Goal: Task Accomplishment & Management: Manage account settings

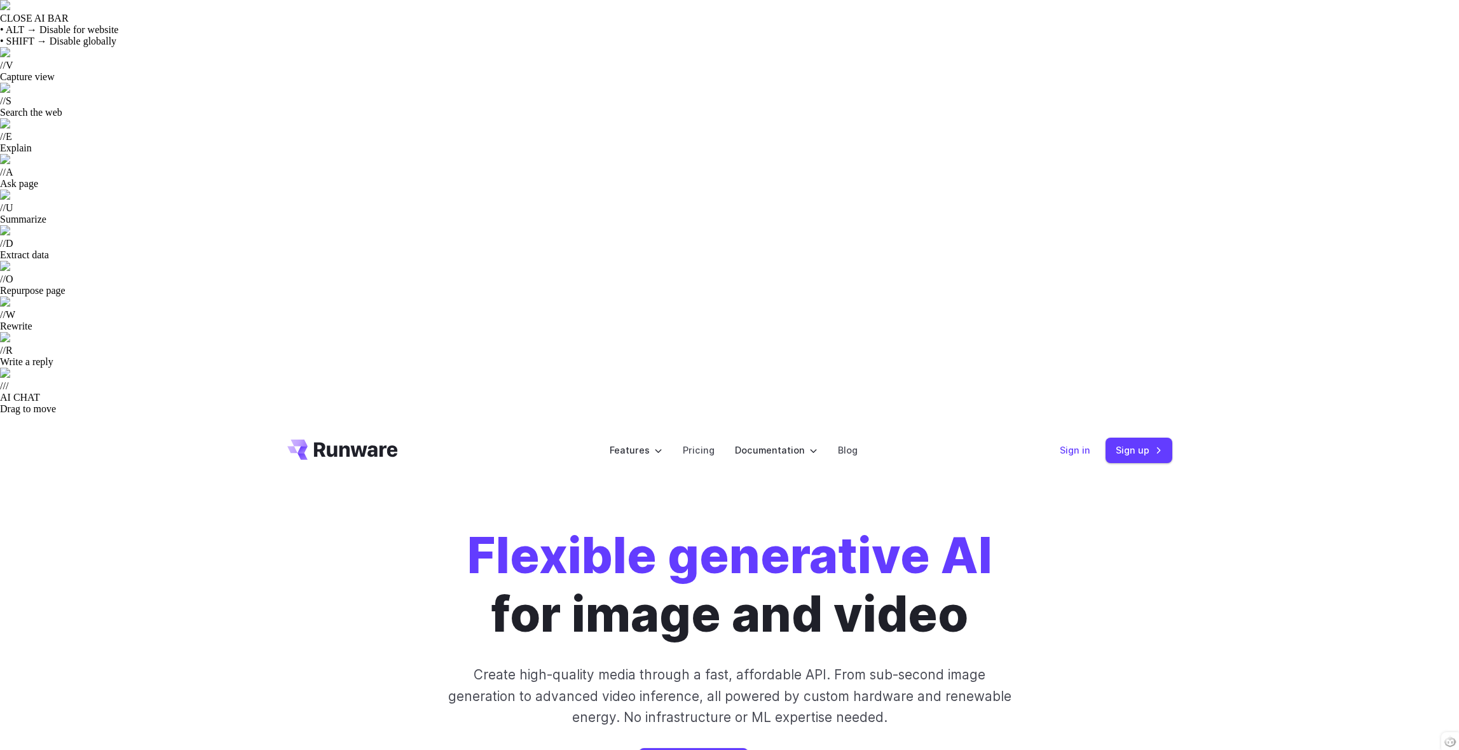
click at [1091, 443] on link "Sign in" at bounding box center [1075, 450] width 31 height 15
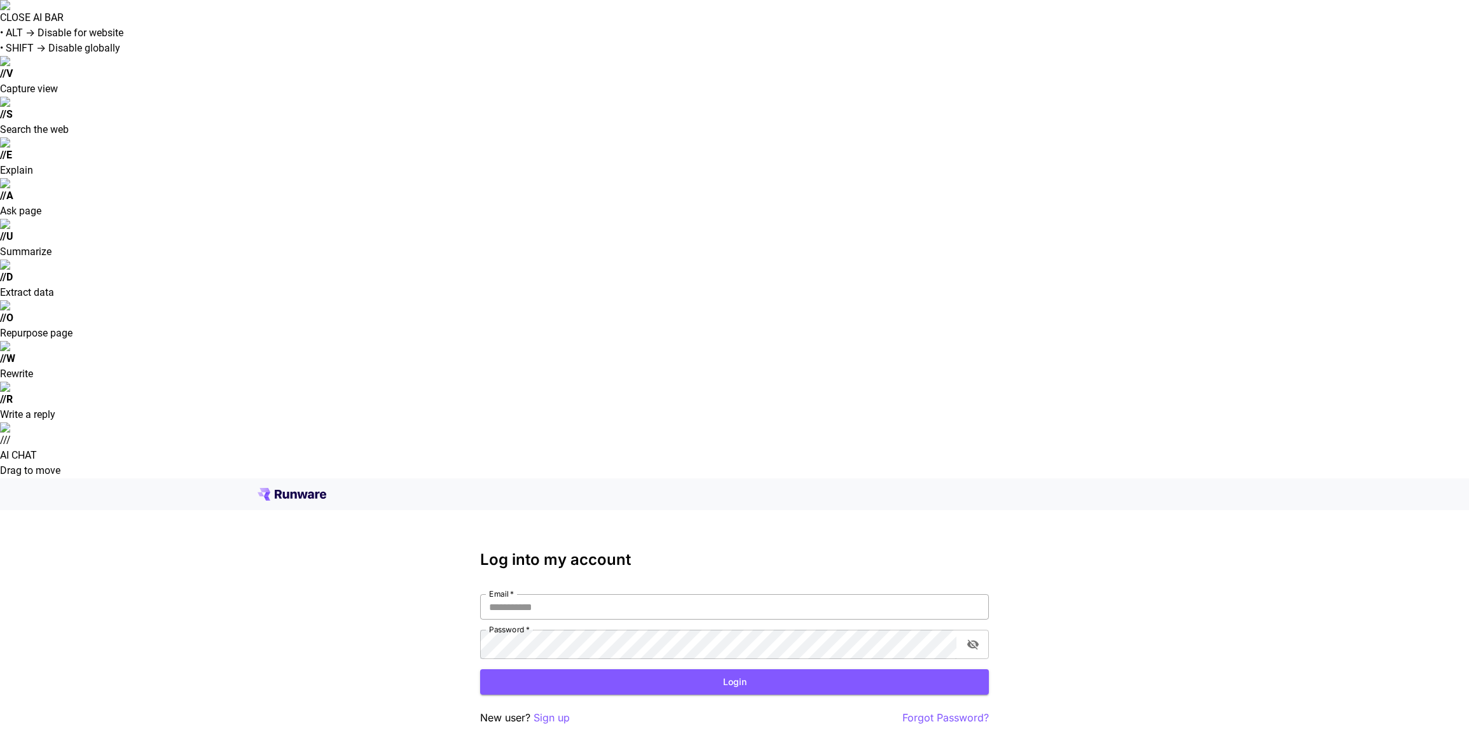
type input "**********"
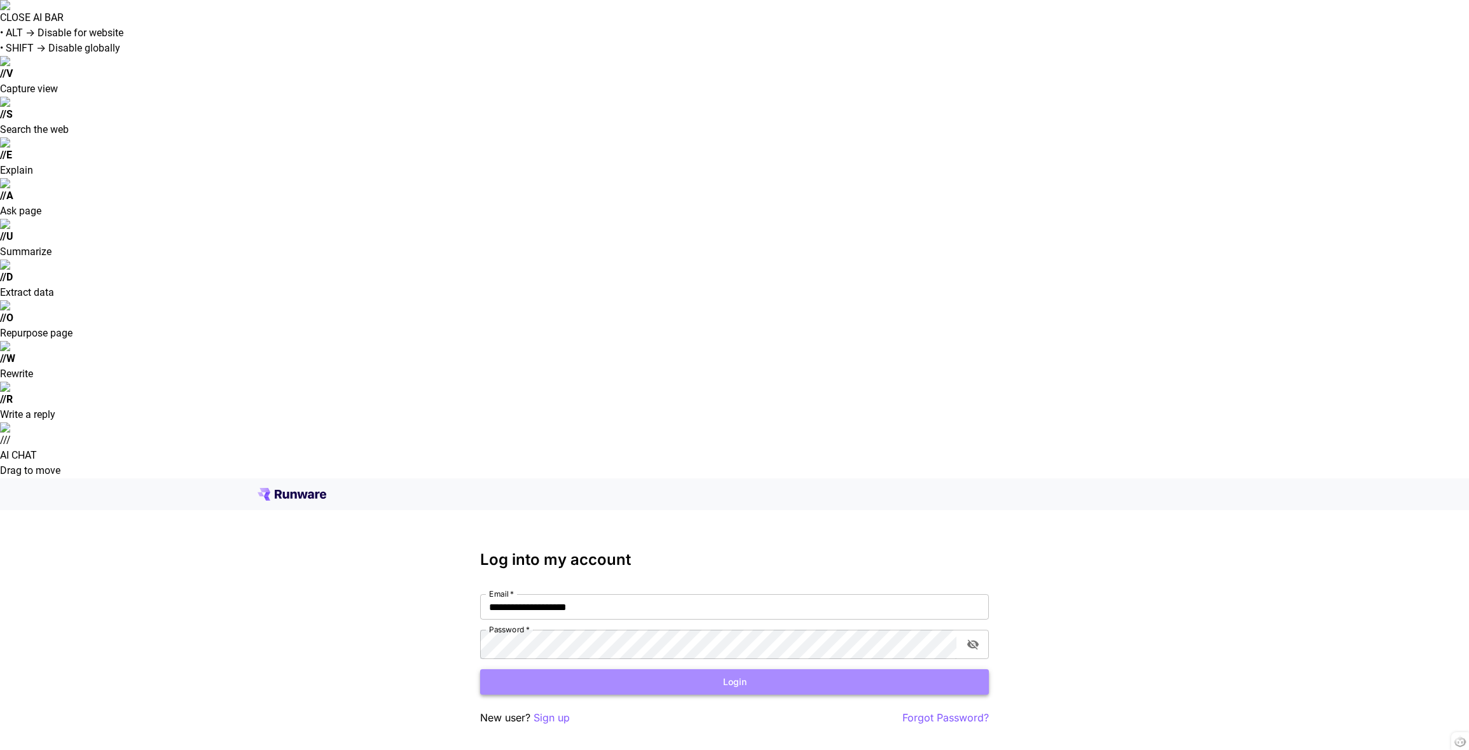
click at [783, 669] on button "Login" at bounding box center [734, 682] width 509 height 26
